Goal: Information Seeking & Learning: Learn about a topic

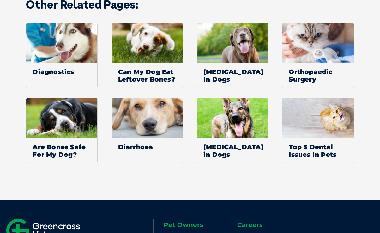
scroll to position [775, 0]
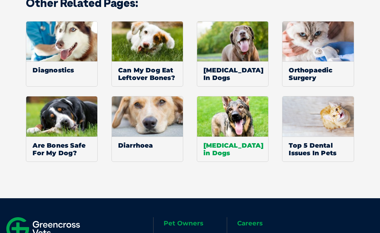
click at [228, 125] on img at bounding box center [232, 116] width 71 height 40
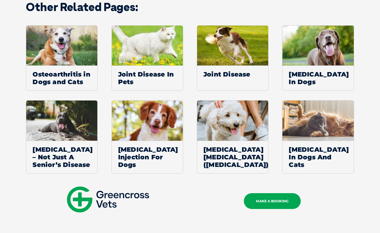
scroll to position [852, 0]
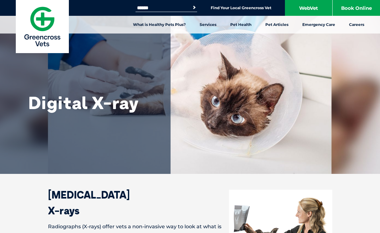
scroll to position [775, 0]
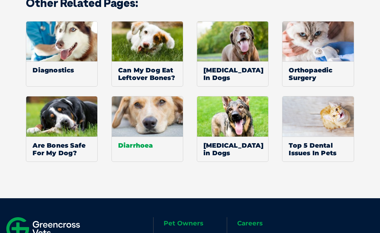
click at [152, 140] on span "Diarrhoea" at bounding box center [147, 144] width 71 height 17
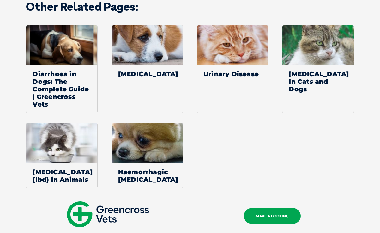
scroll to position [784, 0]
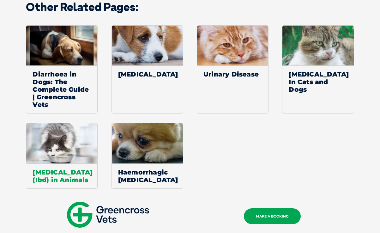
click at [82, 146] on img at bounding box center [61, 143] width 71 height 40
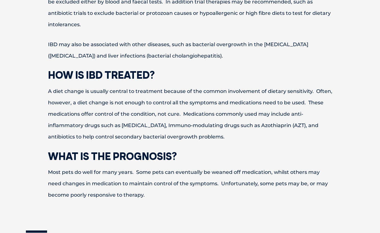
scroll to position [422, 0]
